Goal: Check status: Check status

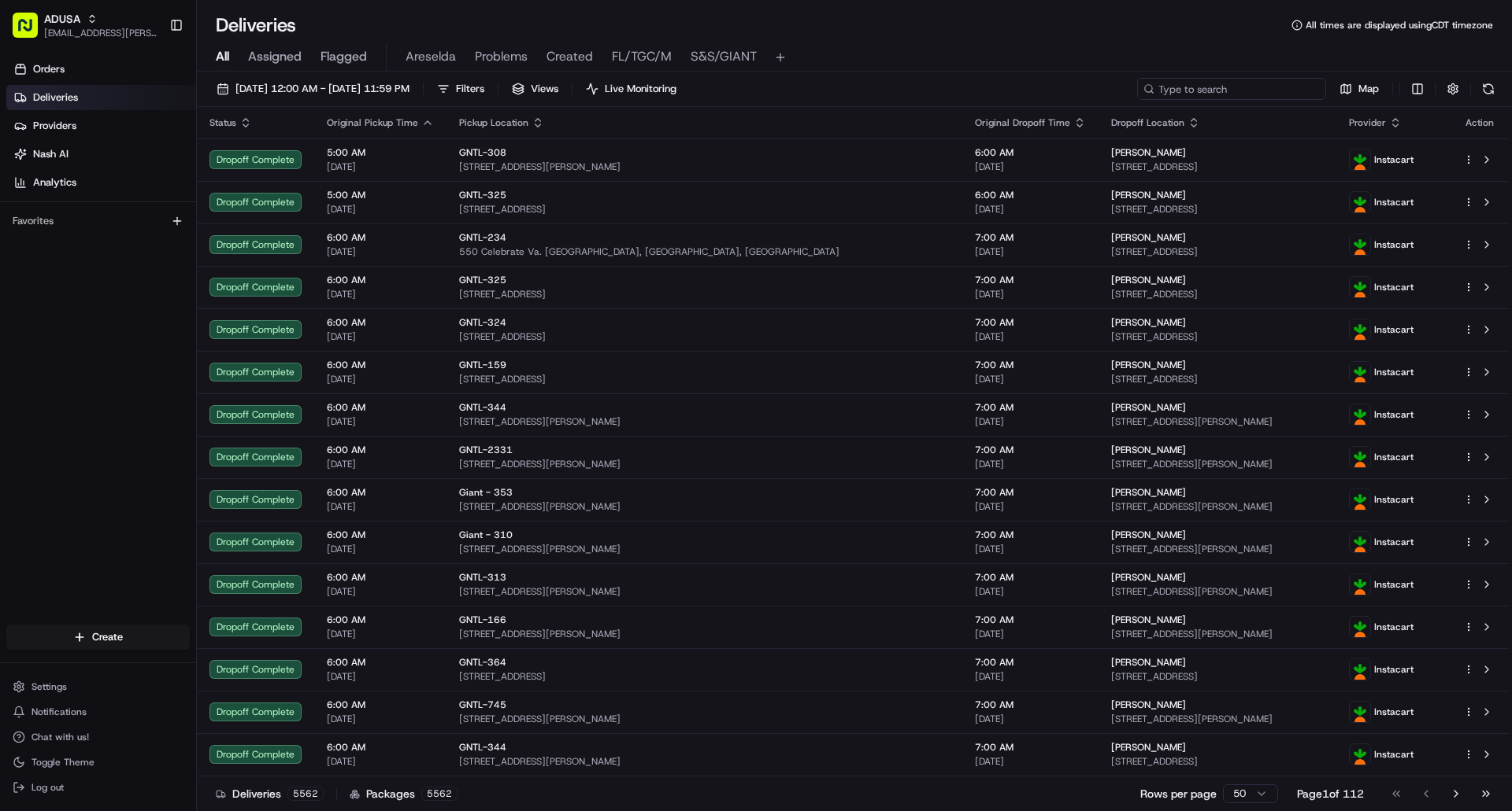
paste input "m705666113"
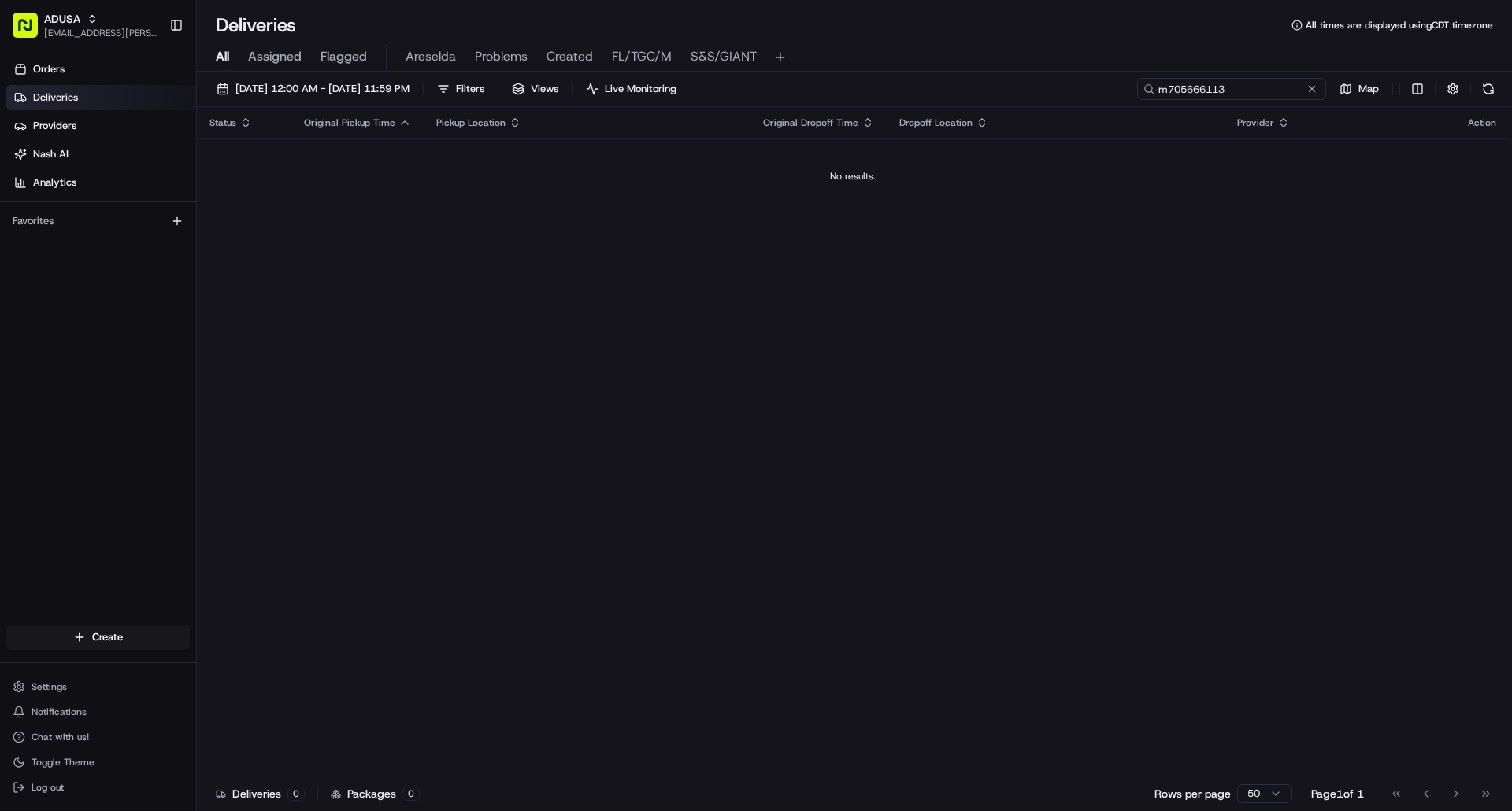
type input "m705666113"
click at [1311, 90] on button at bounding box center [1312, 89] width 16 height 16
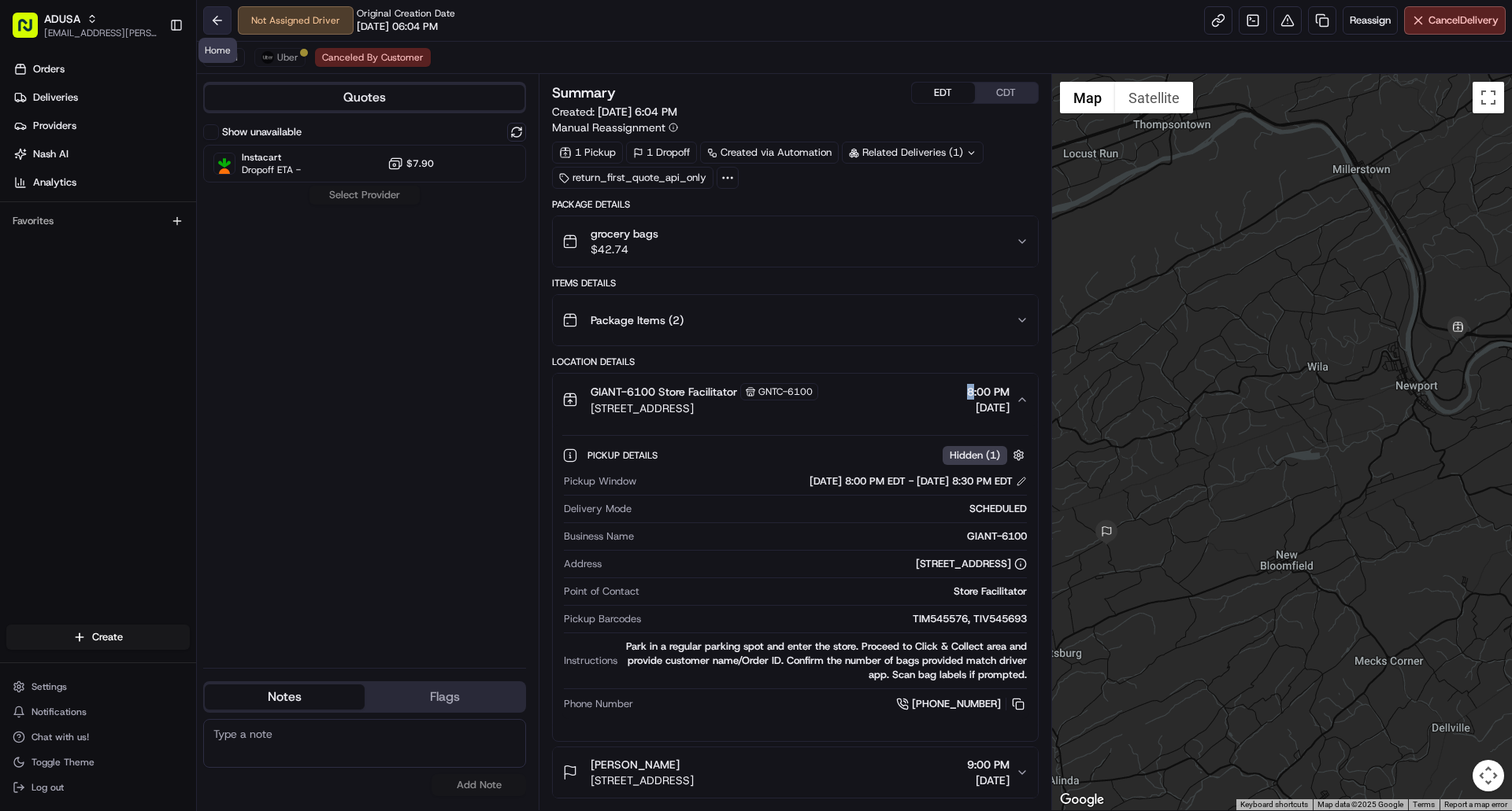
click at [222, 18] on button at bounding box center [217, 20] width 29 height 29
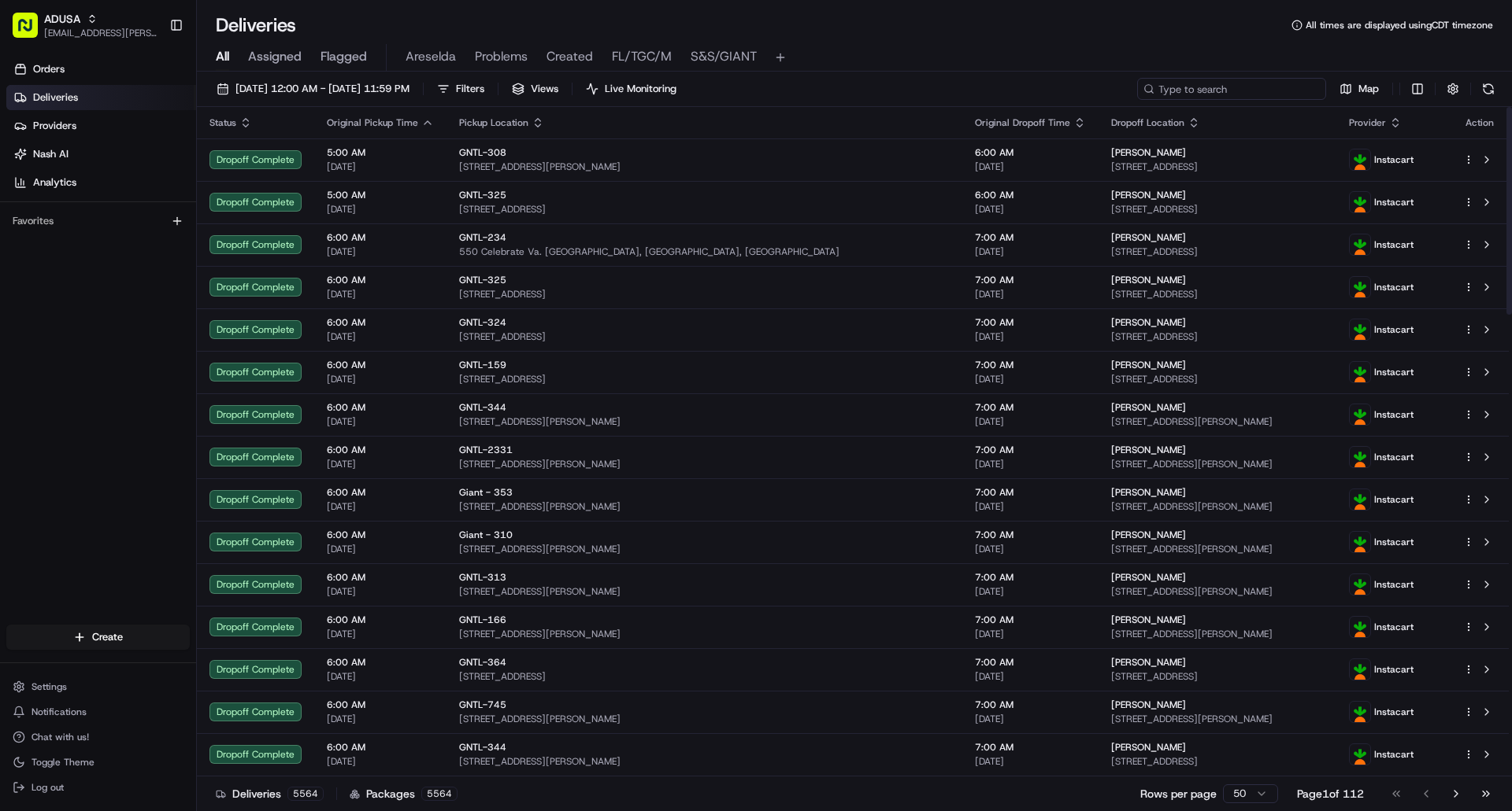
paste input "m705666113"
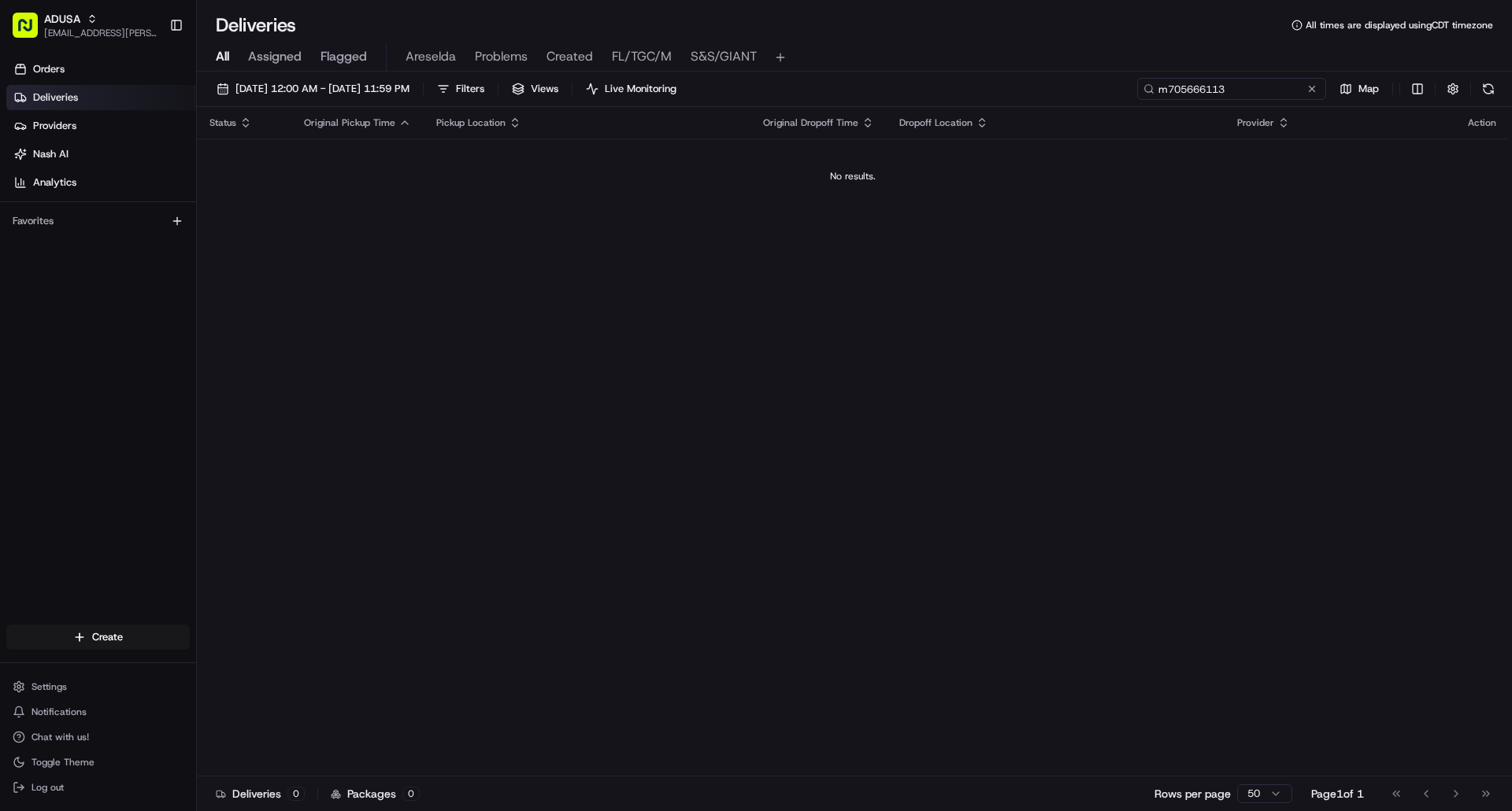
type input "m705666113"
